Goal: Task Accomplishment & Management: Manage account settings

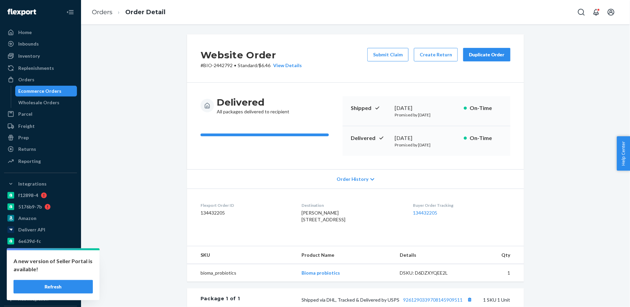
click at [51, 282] on button "Refresh" at bounding box center [53, 287] width 79 height 14
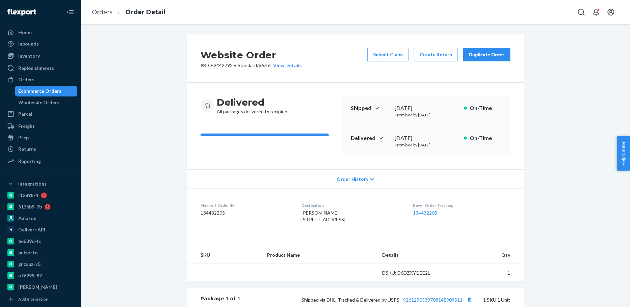
click at [58, 87] on div "Ecommerce Orders" at bounding box center [46, 90] width 61 height 9
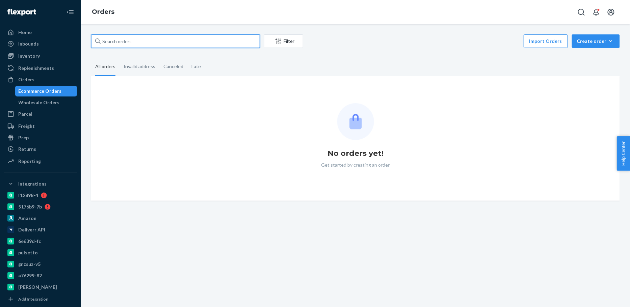
click at [122, 42] on input "text" at bounding box center [175, 41] width 169 height 14
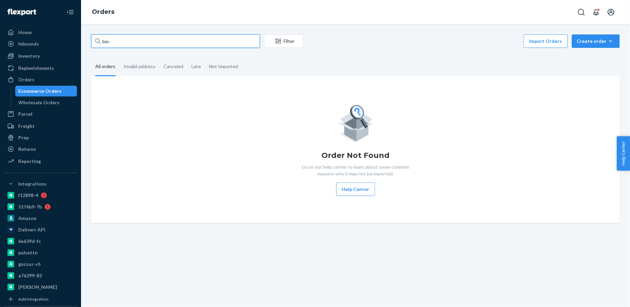
paste input "2297248"
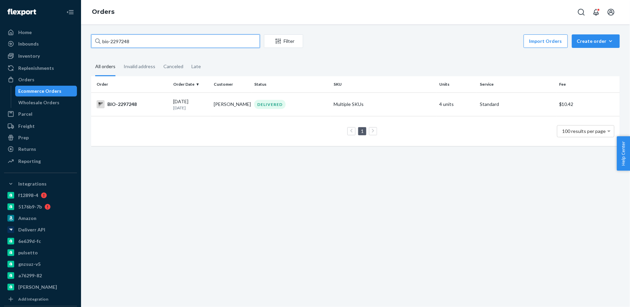
type input "bio-2297248"
click at [239, 116] on td "1 100 results per page" at bounding box center [355, 131] width 529 height 30
click at [245, 110] on td "Pamela Smith" at bounding box center [231, 105] width 41 height 24
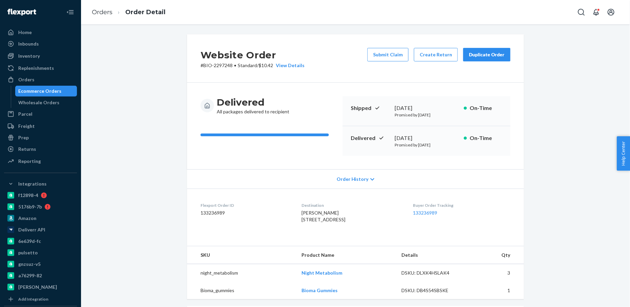
click at [49, 92] on div "Ecommerce Orders" at bounding box center [40, 91] width 43 height 7
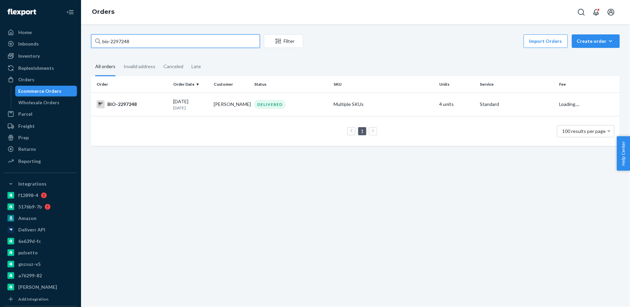
click at [121, 43] on input "bio-2297248" at bounding box center [175, 41] width 169 height 14
paste input "47231"
click at [117, 46] on input "bio-2472318" at bounding box center [175, 41] width 169 height 14
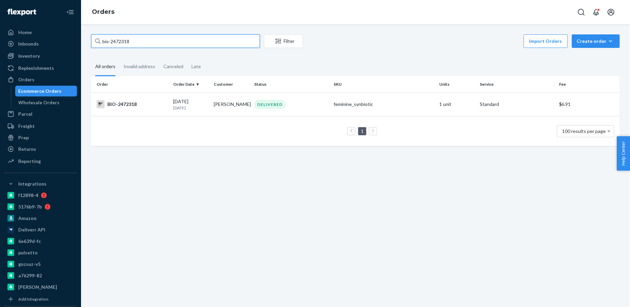
paste input "8279"
type input "bio-2482798"
click at [189, 102] on div "08/19/2025 3 days ago" at bounding box center [190, 104] width 35 height 12
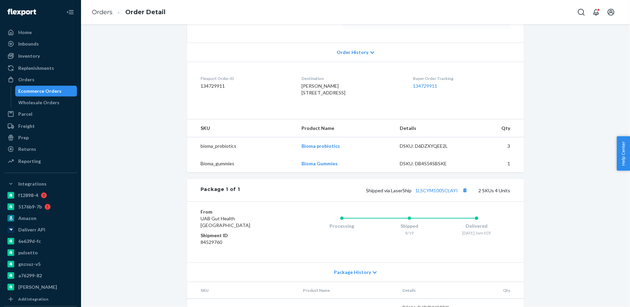
scroll to position [126, 0]
click at [48, 95] on div "Ecommerce Orders" at bounding box center [46, 90] width 61 height 9
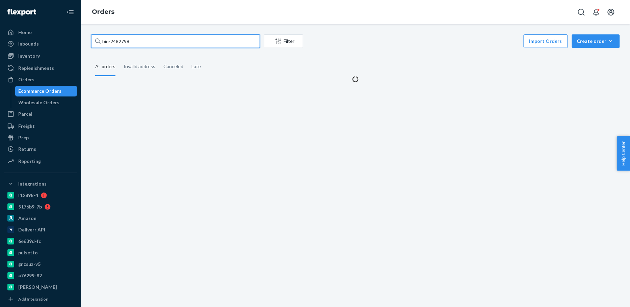
click at [119, 41] on input "bio-2482798" at bounding box center [175, 41] width 169 height 14
paste input "501137"
type input "bio-2501137"
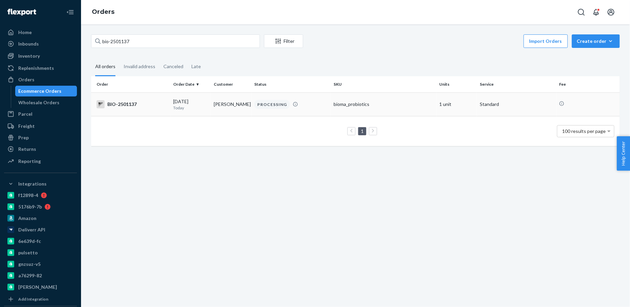
click at [231, 101] on td "Tanya Webb" at bounding box center [231, 105] width 41 height 24
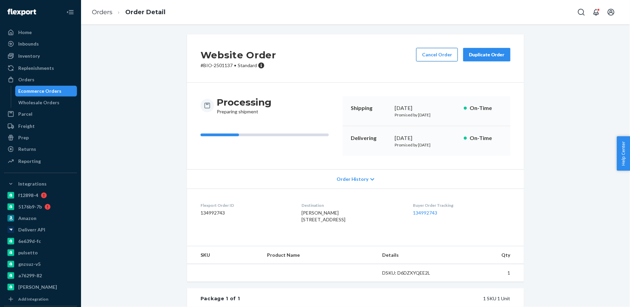
click at [434, 54] on button "Cancel Order" at bounding box center [437, 55] width 42 height 14
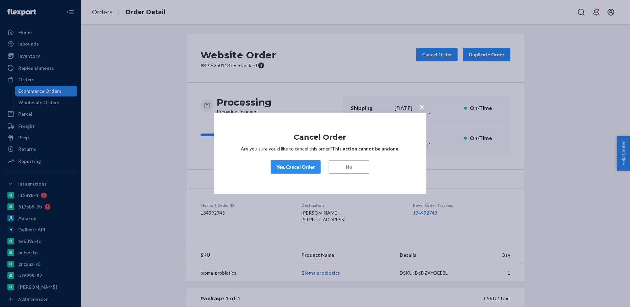
click at [287, 167] on div "Yes, Cancel Order" at bounding box center [296, 167] width 39 height 7
